Goal: Information Seeking & Learning: Learn about a topic

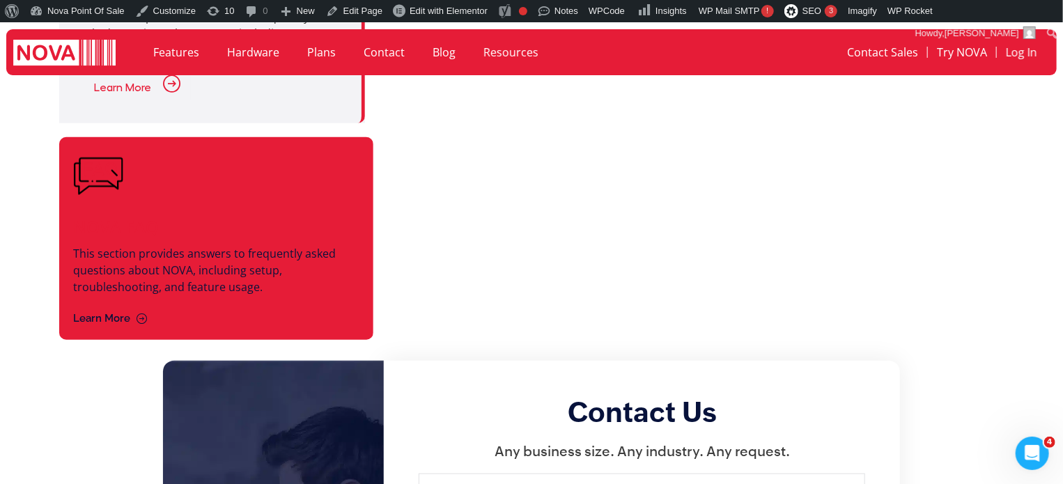
scroll to position [557, 0]
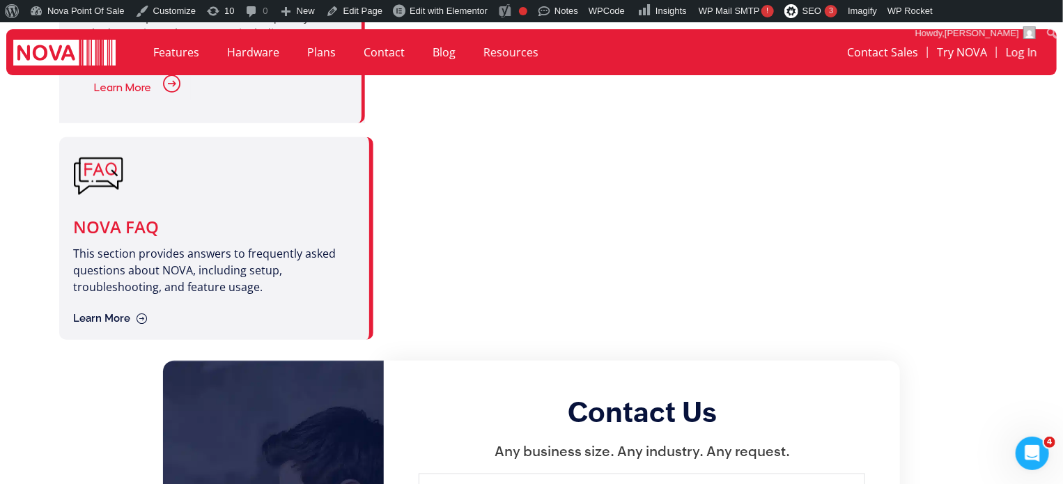
click at [477, 206] on div at bounding box center [537, 238] width 301 height 203
click at [476, 231] on div at bounding box center [537, 238] width 301 height 203
click at [437, 288] on div at bounding box center [537, 238] width 301 height 203
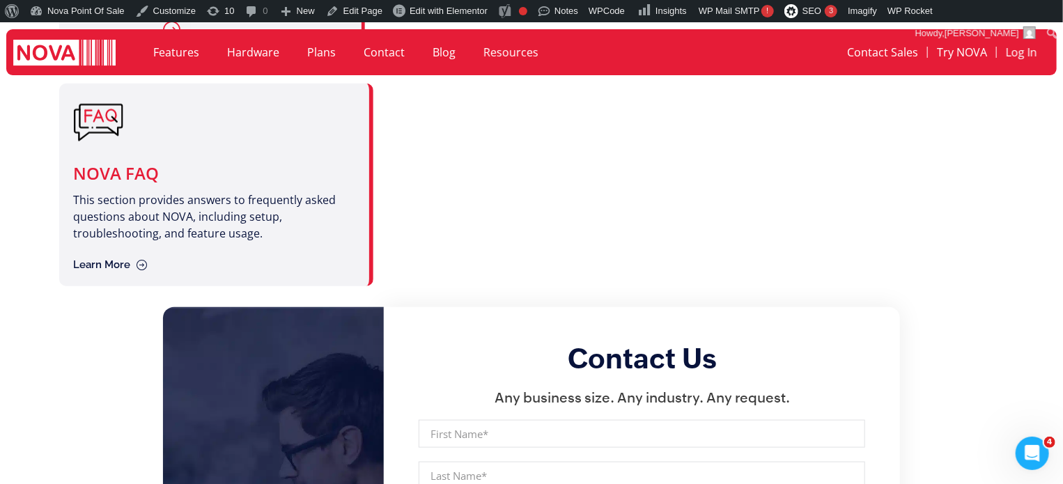
scroll to position [626, 0]
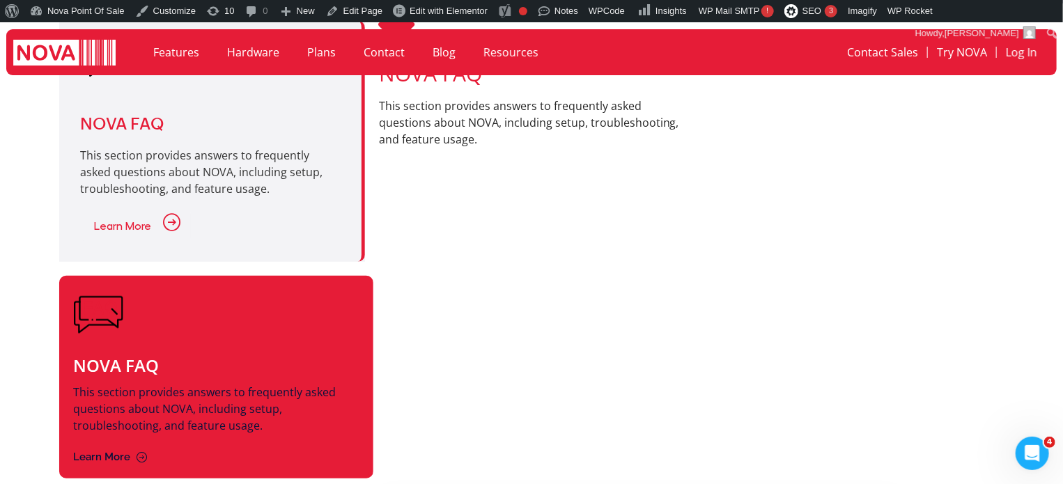
scroll to position [417, 0]
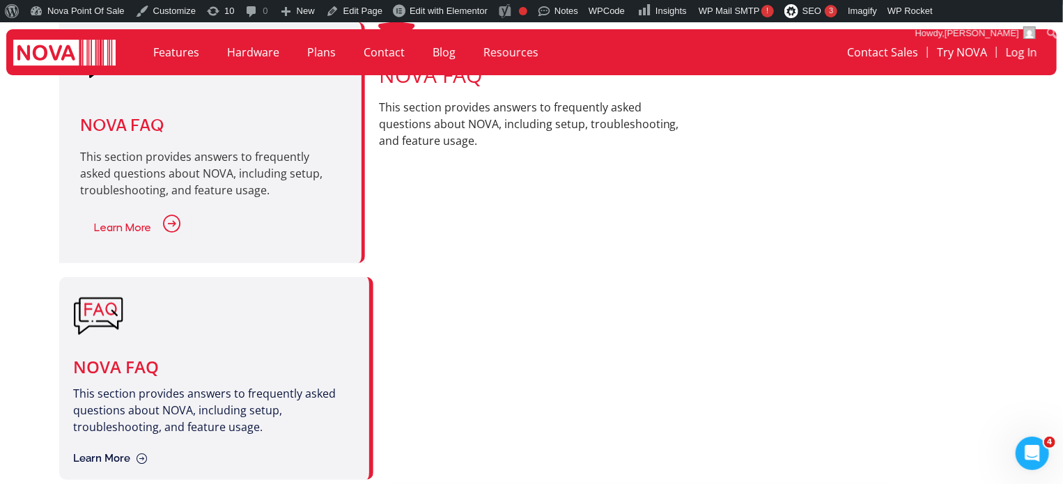
click at [399, 285] on div at bounding box center [537, 378] width 301 height 203
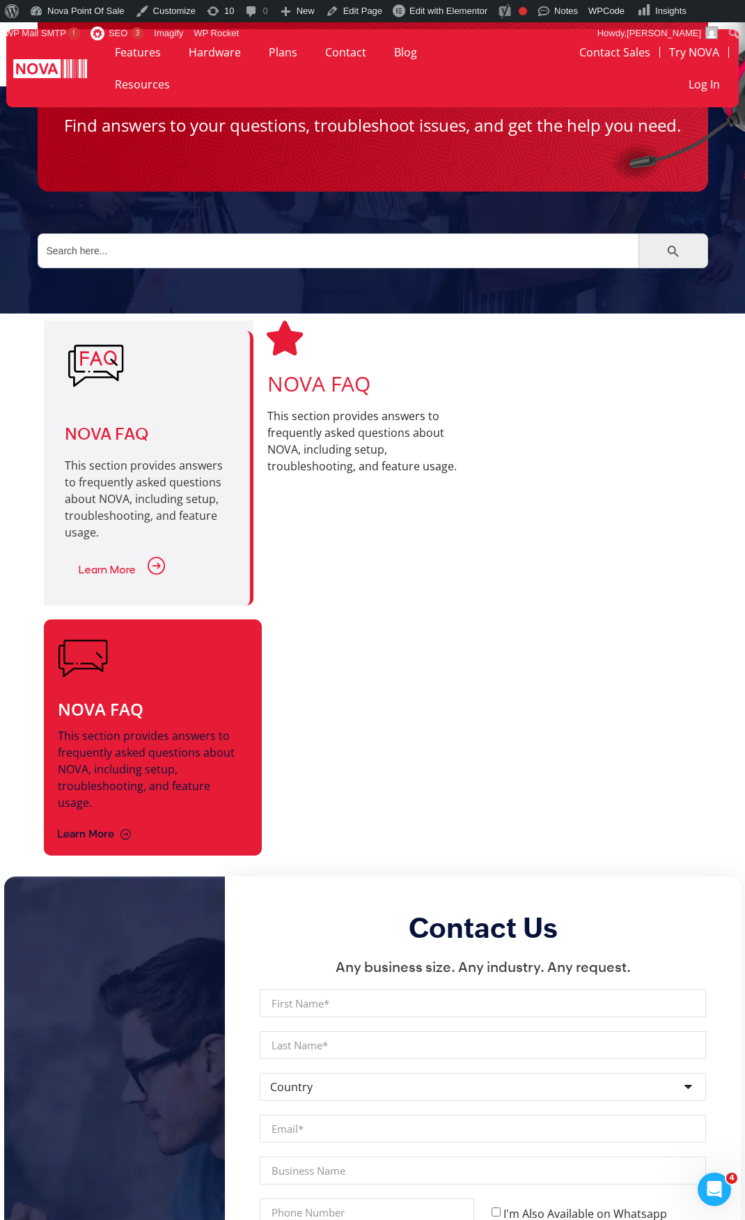
scroll to position [82, 0]
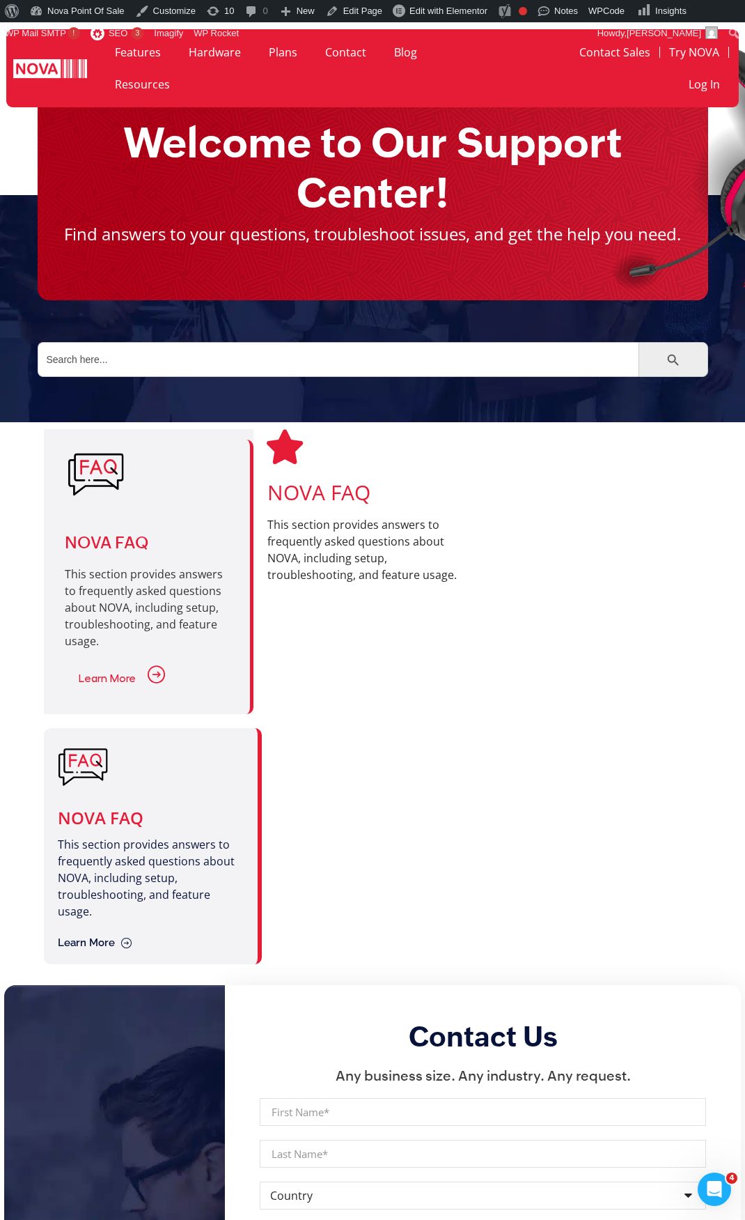
click at [326, 483] on div "NOVA FAQ This section provides answers to frequently asked questions about NOVA…" at bounding box center [373, 571] width 658 height 299
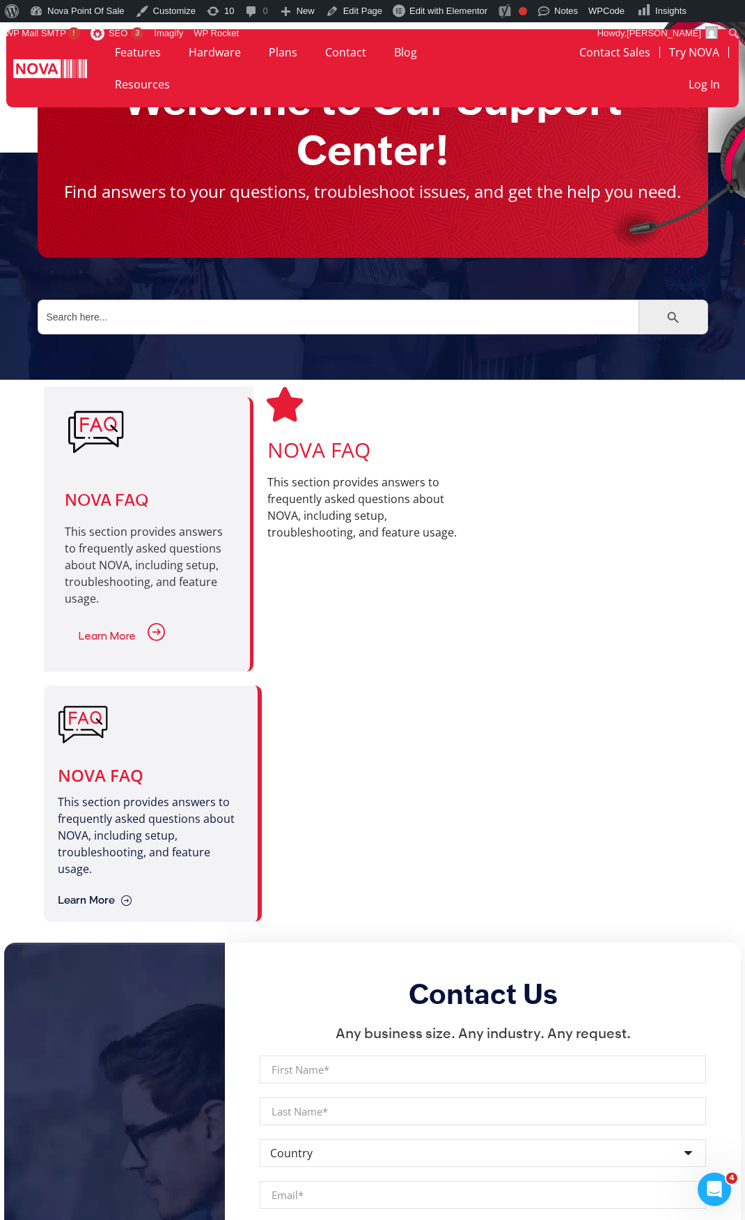
scroll to position [151, 0]
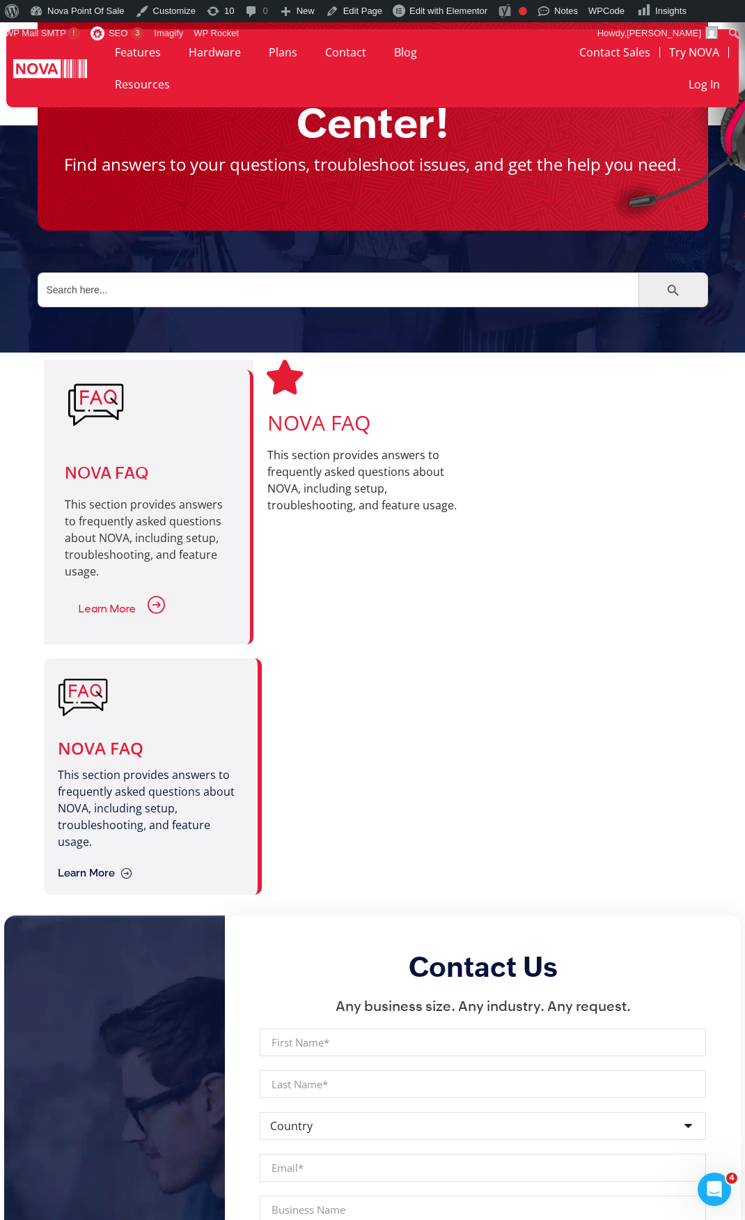
click at [316, 483] on div at bounding box center [379, 776] width 206 height 237
click at [458, 483] on div at bounding box center [379, 776] width 206 height 237
click at [375, 483] on div "NOVA FAQ This section provides answers to frequently asked questions about NOVA…" at bounding box center [373, 776] width 658 height 251
click at [438, 483] on div at bounding box center [379, 776] width 206 height 237
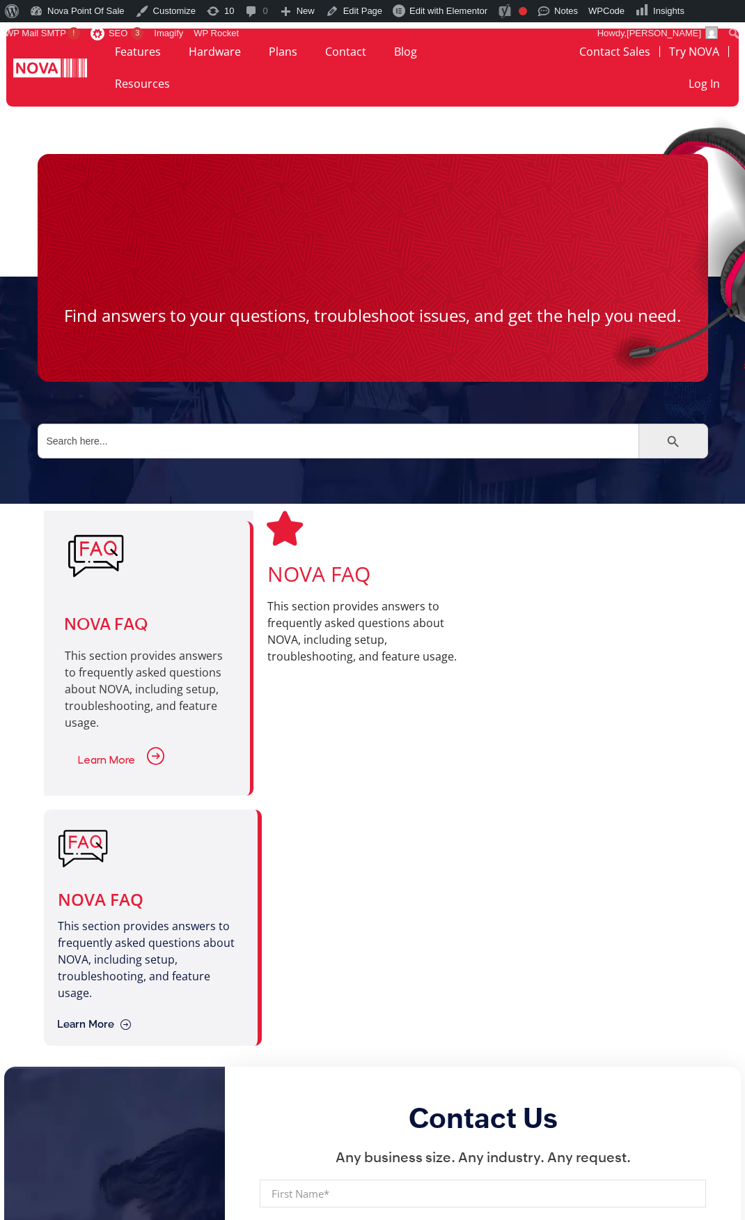
scroll to position [151, 0]
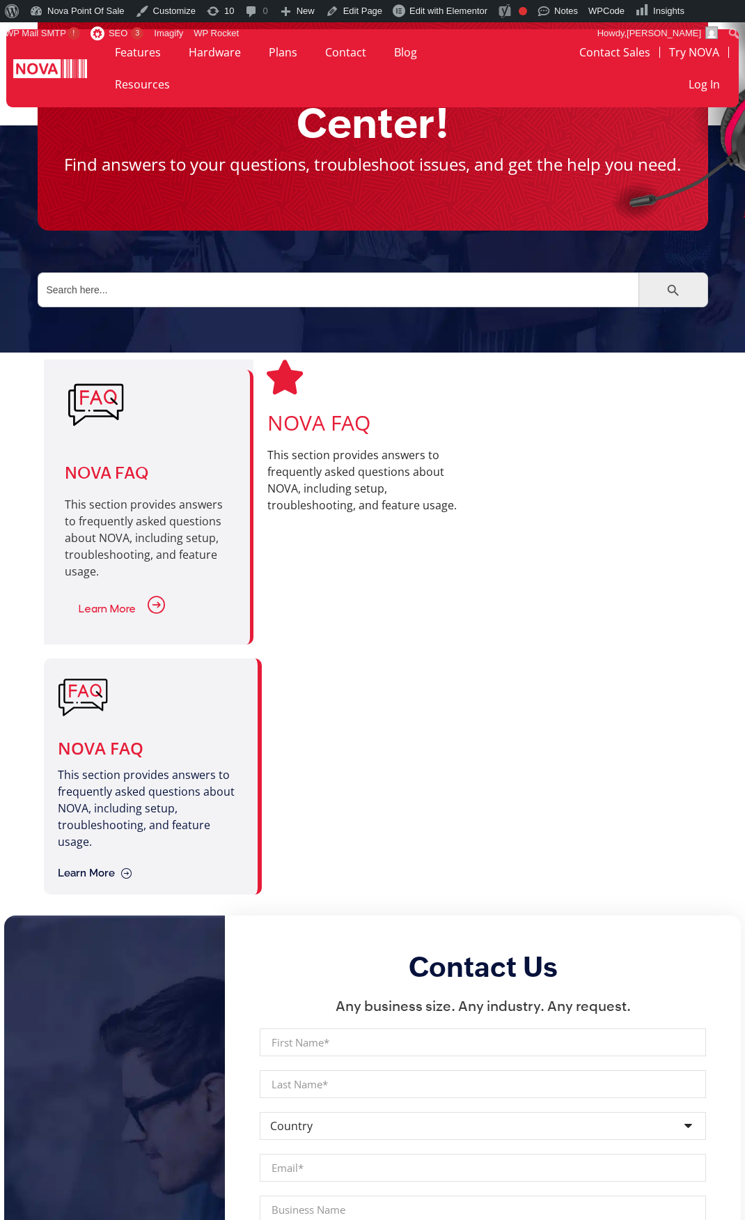
click at [318, 766] on div at bounding box center [379, 776] width 206 height 237
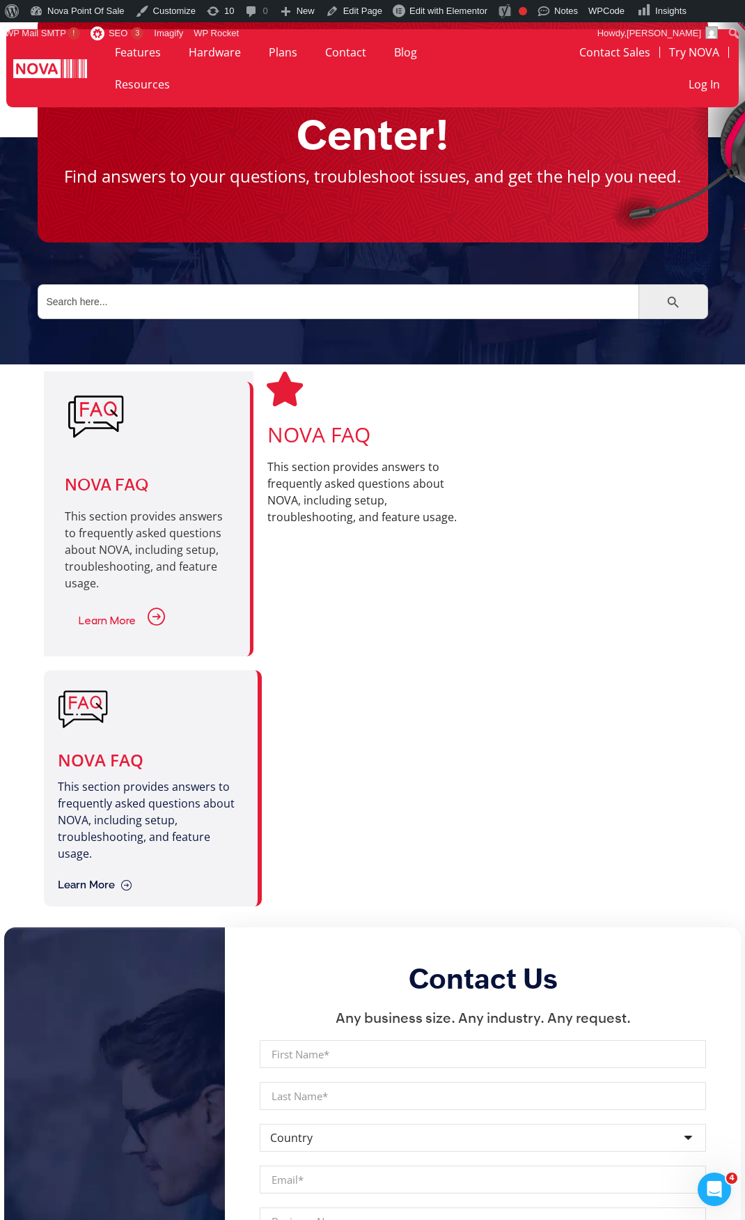
scroll to position [0, 0]
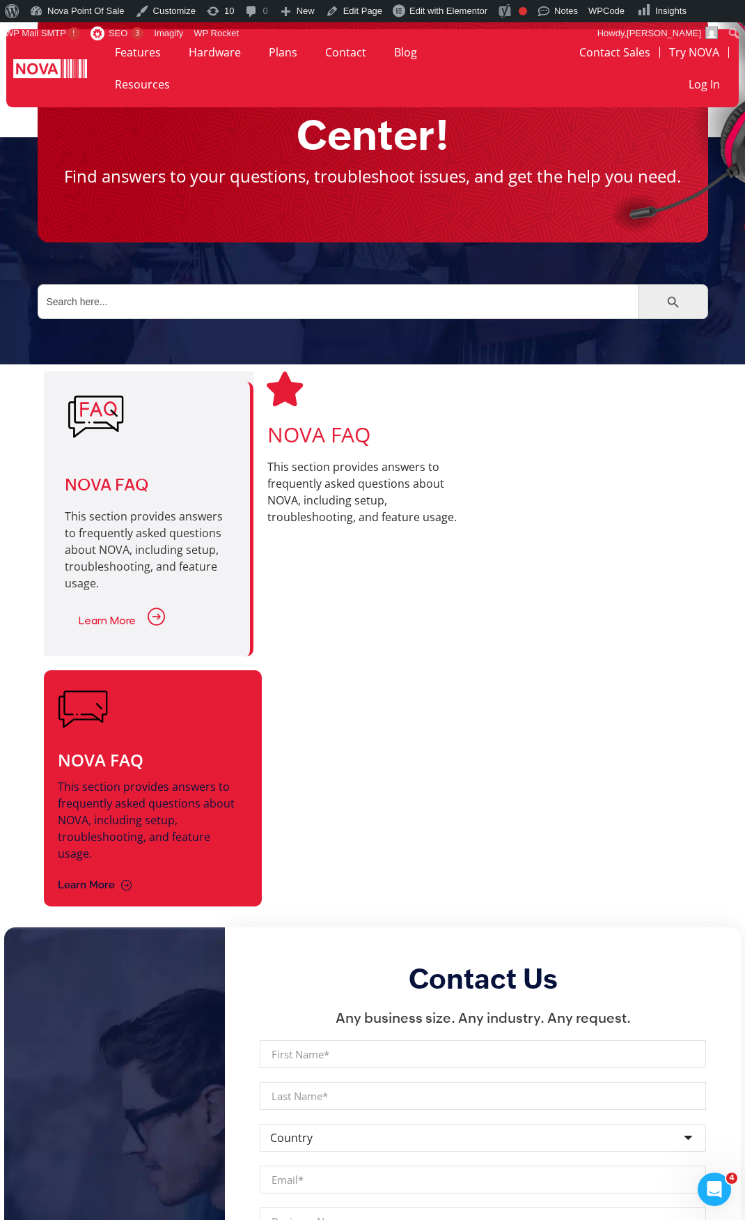
click at [152, 725] on div at bounding box center [151, 709] width 187 height 50
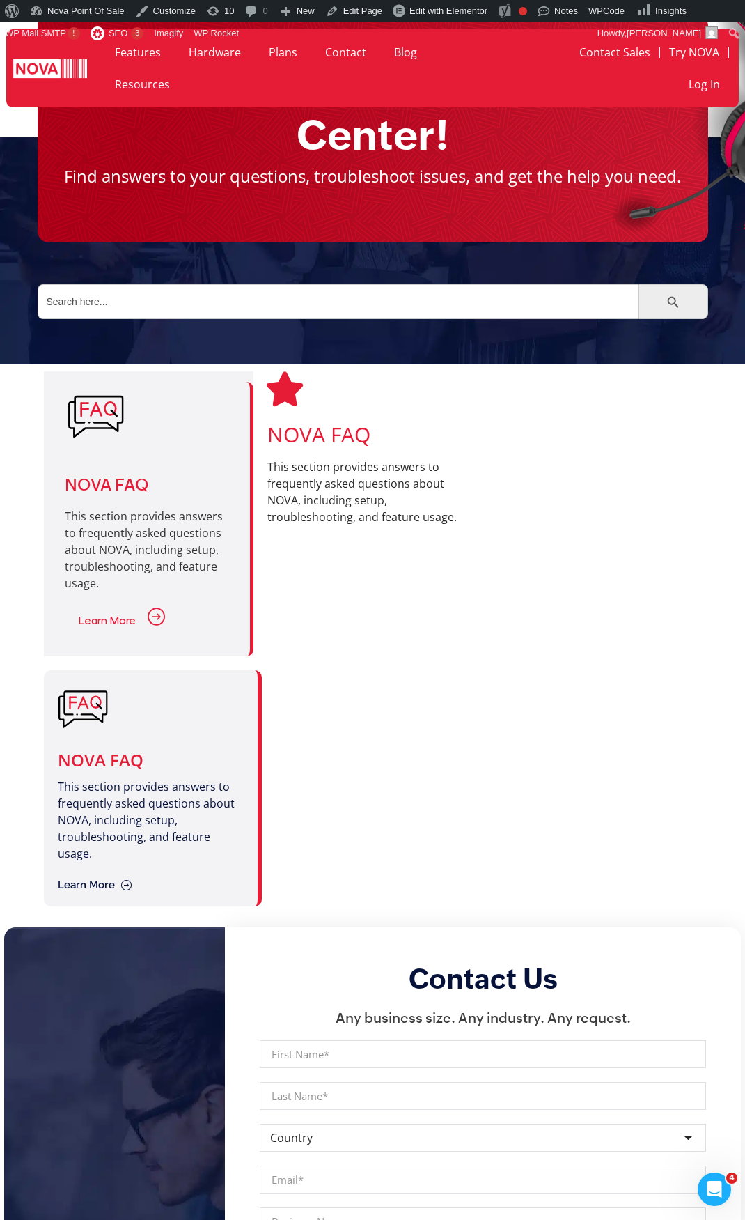
click at [346, 652] on div "NOVA FAQ This section provides answers to frequently asked questions about NOVA…" at bounding box center [373, 513] width 210 height 285
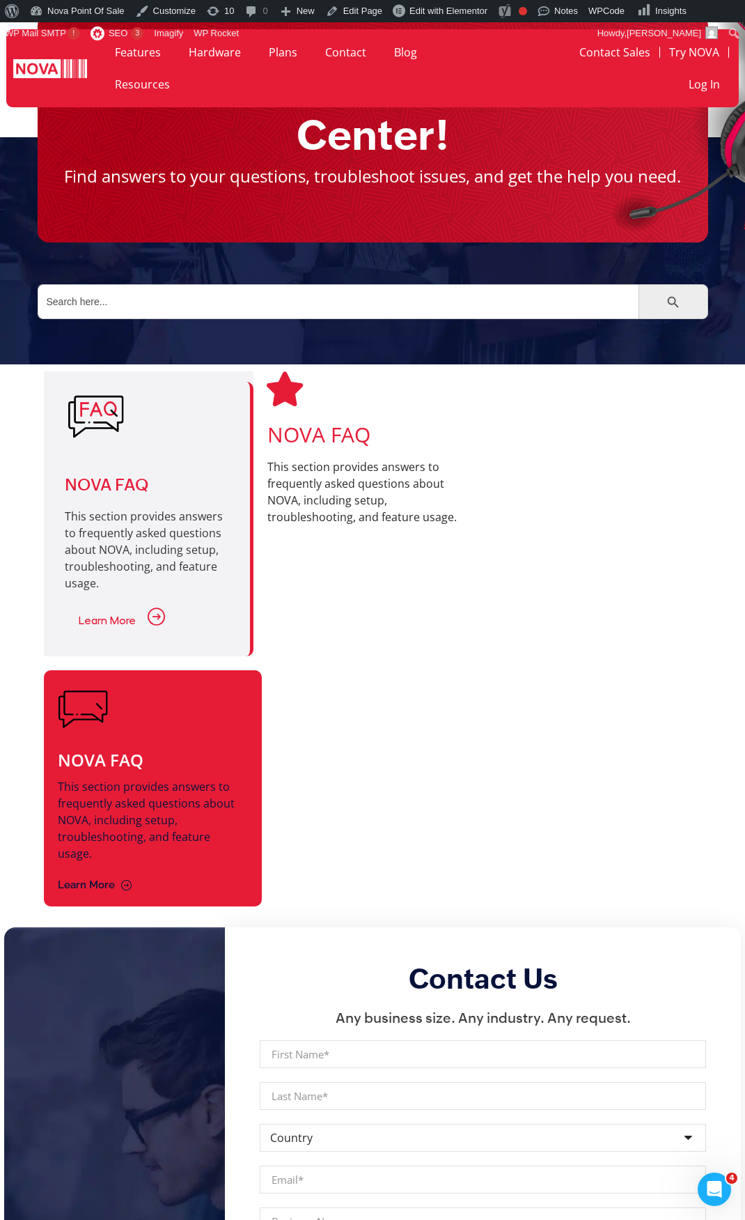
click at [202, 727] on div at bounding box center [151, 709] width 187 height 50
click at [205, 727] on div at bounding box center [151, 709] width 187 height 50
click at [258, 754] on div "NOVA FAQ This section provides answers to frequently asked questions about NOVA…" at bounding box center [153, 788] width 219 height 237
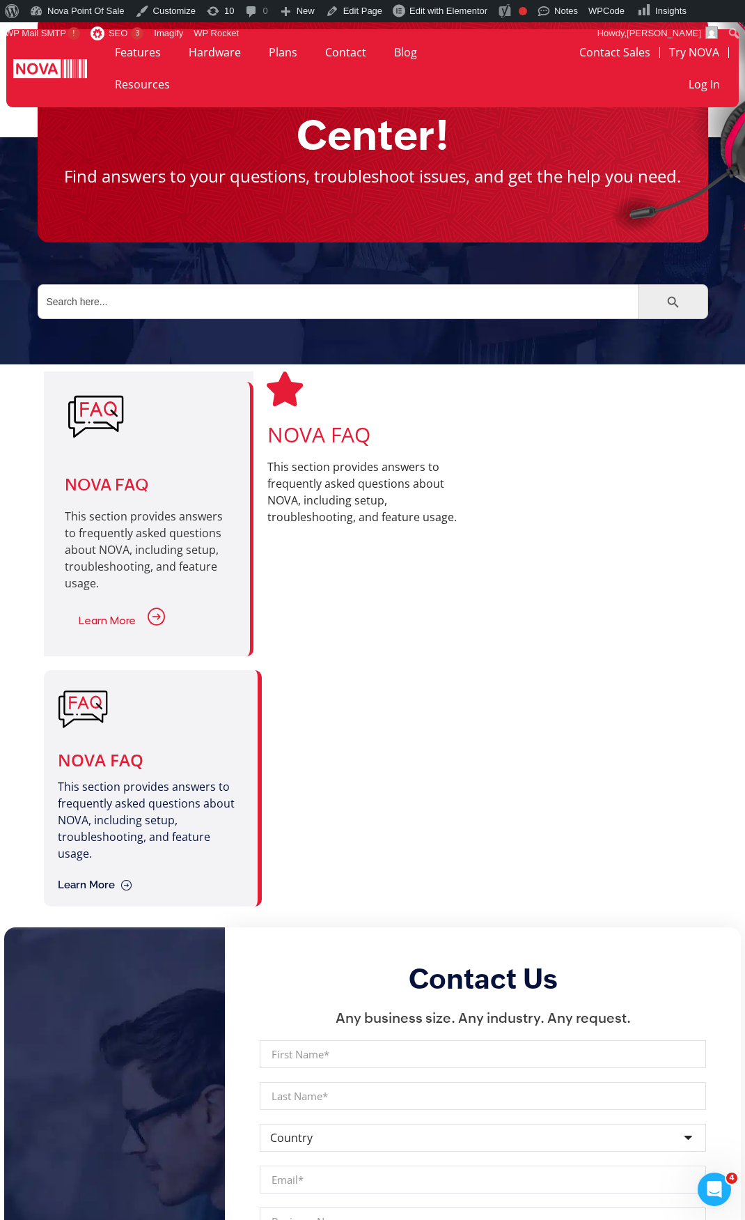
click at [373, 730] on div at bounding box center [379, 788] width 206 height 237
click at [456, 635] on div "NOVA FAQ This section provides answers to frequently asked questions about NOVA…" at bounding box center [373, 513] width 210 height 285
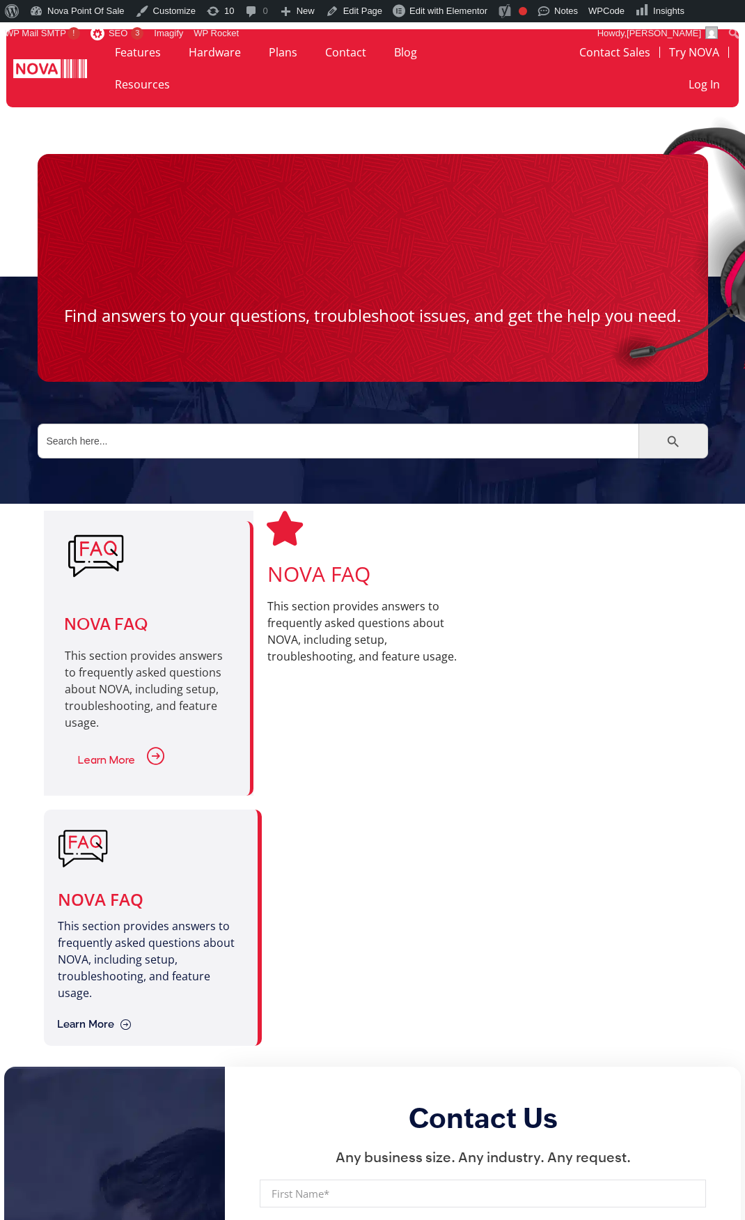
scroll to position [139, 0]
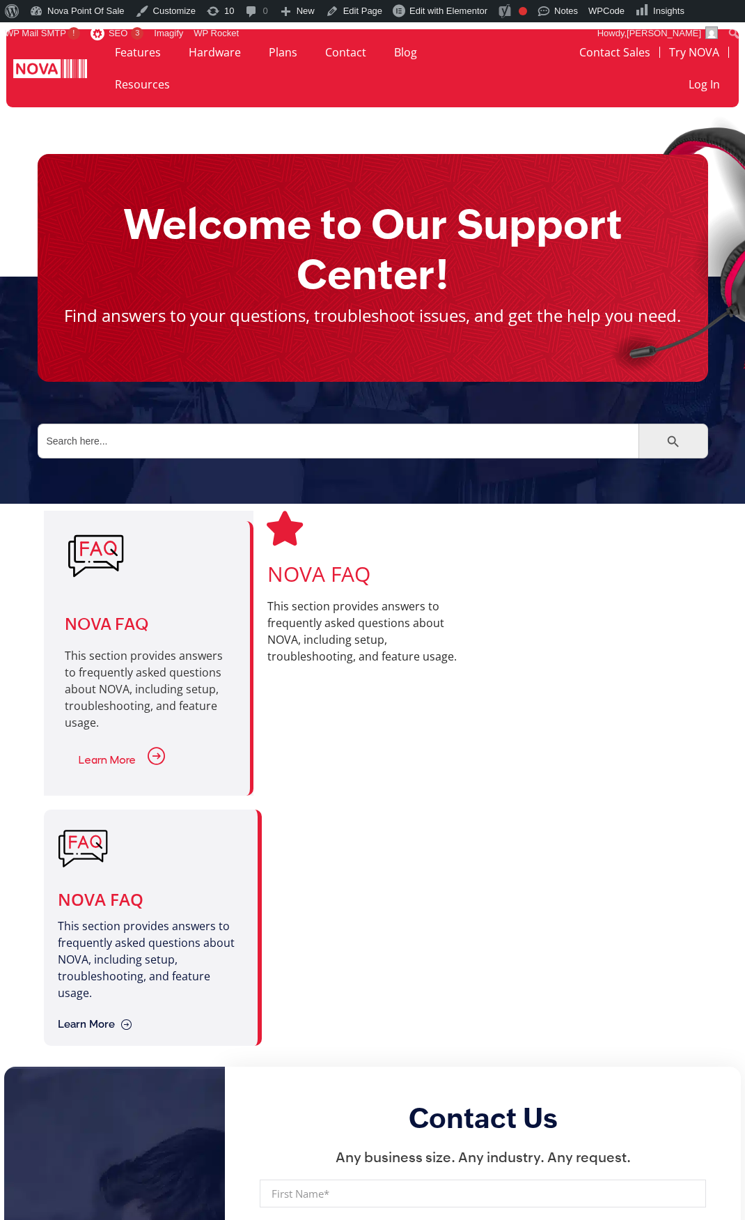
click at [365, 483] on div "NOVA FAQ This section provides answers to frequently asked questions about NOVA…" at bounding box center [373, 653] width 210 height 285
click at [354, 925] on div at bounding box center [379, 927] width 206 height 237
click at [363, 813] on div at bounding box center [379, 927] width 206 height 237
click at [330, 666] on div "NOVA FAQ This section provides answers to frequently asked questions about NOVA…" at bounding box center [373, 653] width 210 height 285
click at [344, 888] on div at bounding box center [379, 927] width 206 height 237
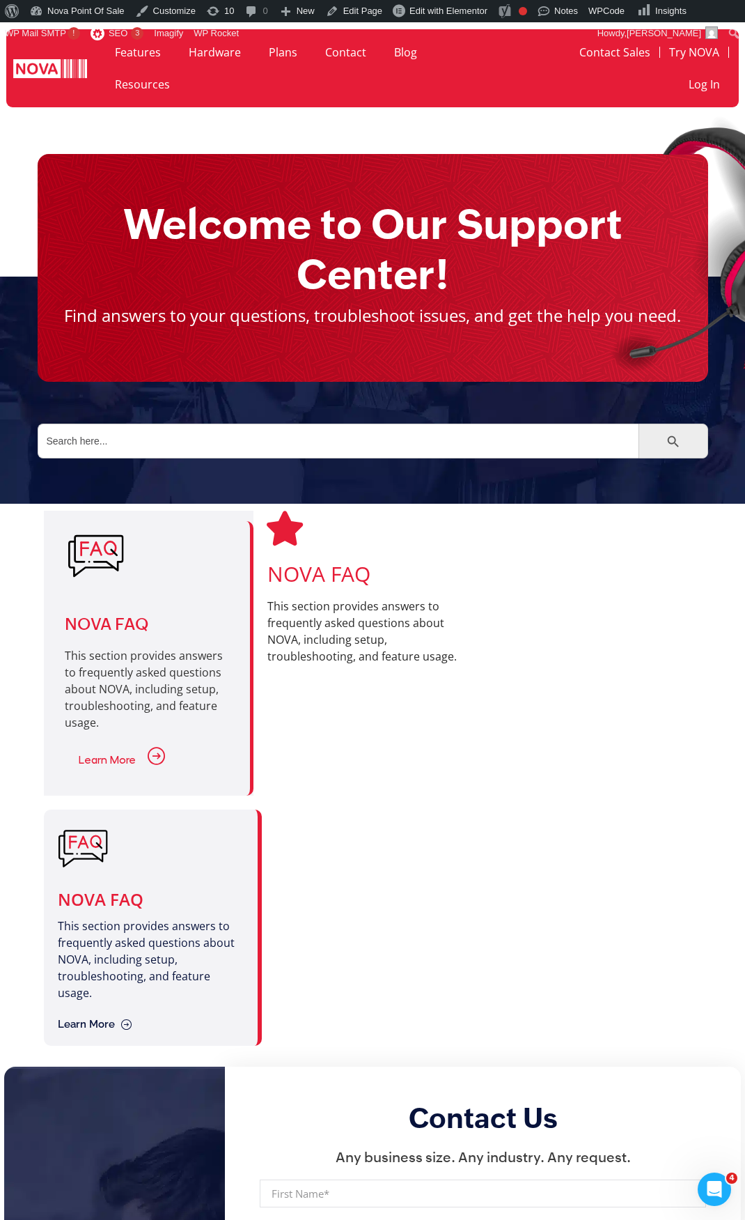
click at [510, 869] on div at bounding box center [599, 927] width 206 height 237
click at [408, 853] on div at bounding box center [379, 927] width 206 height 237
click at [541, 129] on div at bounding box center [715, 245] width 568 height 282
